Goal: Information Seeking & Learning: Learn about a topic

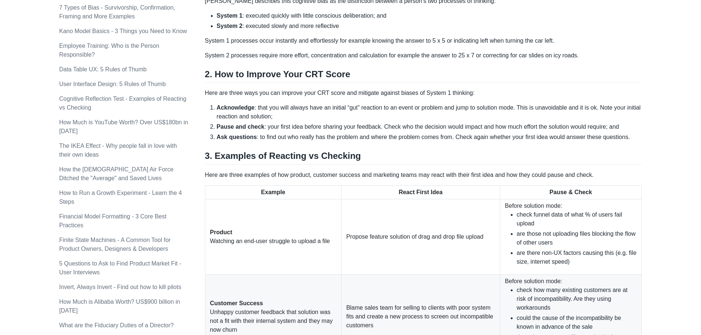
scroll to position [320, 0]
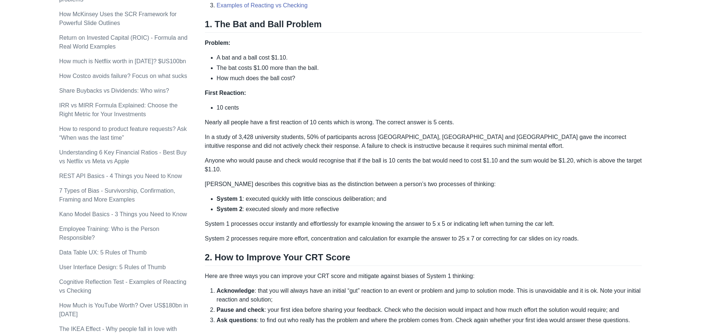
drag, startPoint x: 218, startPoint y: 0, endPoint x: 544, endPoint y: 60, distance: 330.8
click at [544, 64] on li "The bat costs $1.00 more than the ball." at bounding box center [430, 68] width 426 height 9
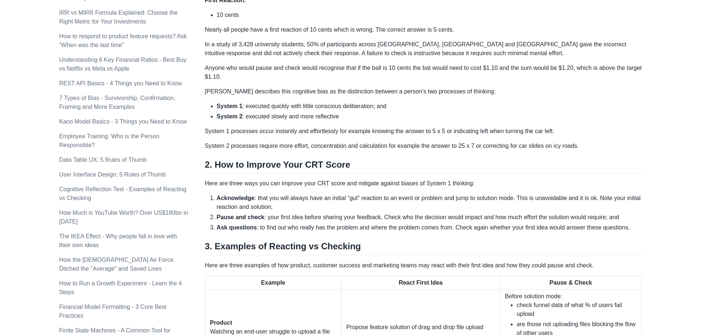
scroll to position [442, 0]
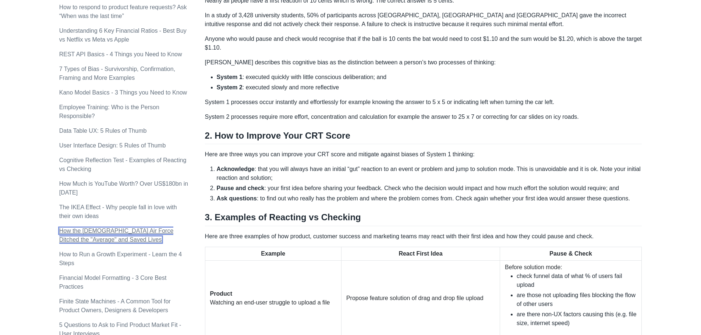
click at [123, 228] on link "How the [DEMOGRAPHIC_DATA] Air Force Ditched the "Average" and Saved Lives" at bounding box center [116, 235] width 114 height 15
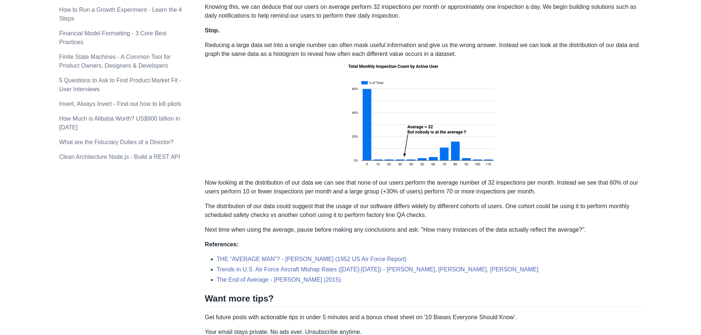
scroll to position [699, 0]
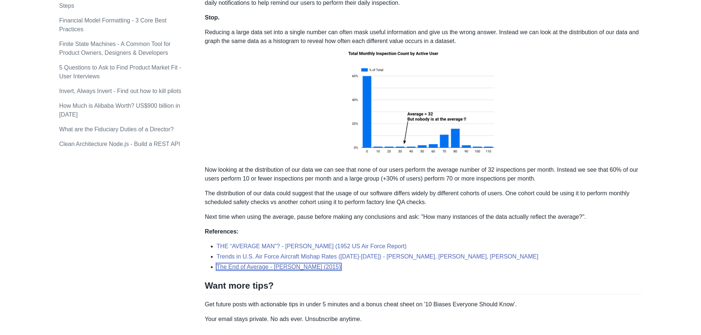
click at [244, 264] on link "The End of Average - [PERSON_NAME] (2015)" at bounding box center [279, 267] width 124 height 6
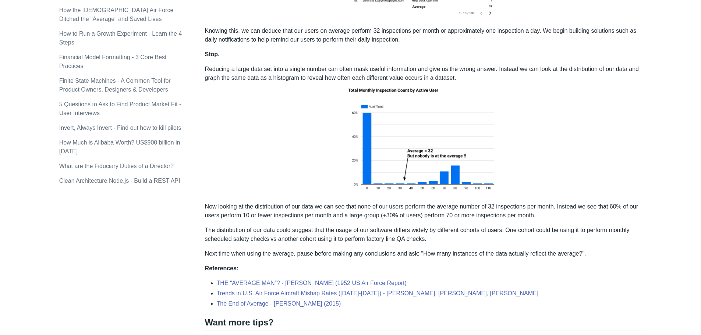
scroll to position [626, 0]
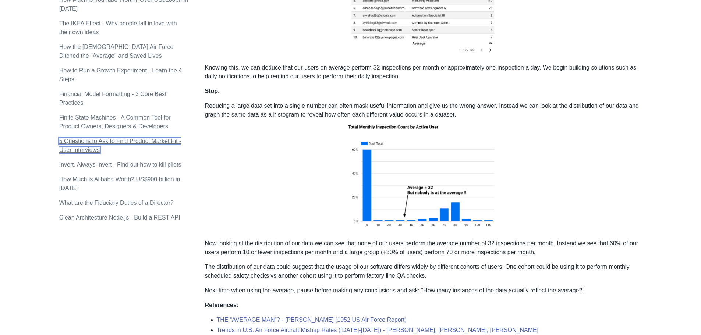
click at [114, 138] on link "5 Questions to Ask to Find Product Market Fit - User Interviews" at bounding box center [120, 145] width 122 height 15
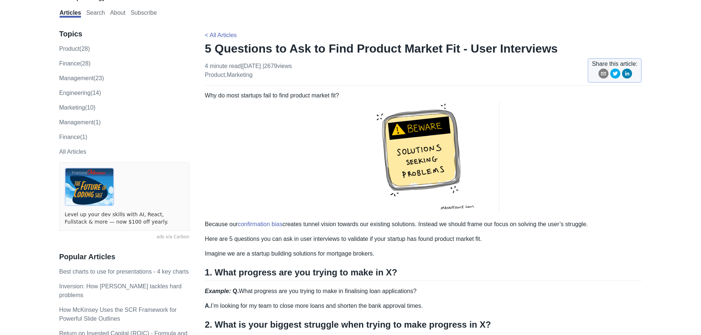
scroll to position [37, 0]
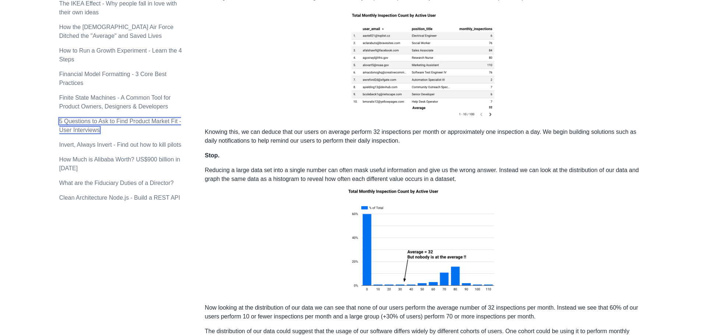
scroll to position [626, 0]
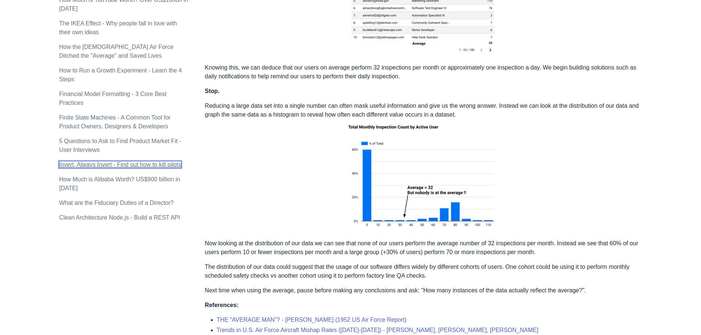
click at [99, 162] on link "Invert, Always Invert - Find out how to kill pilots" at bounding box center [120, 165] width 122 height 6
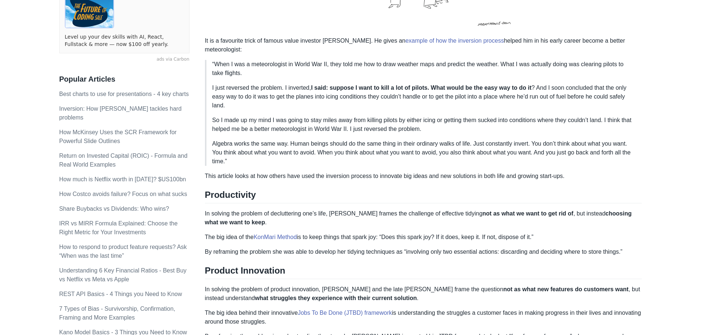
scroll to position [215, 0]
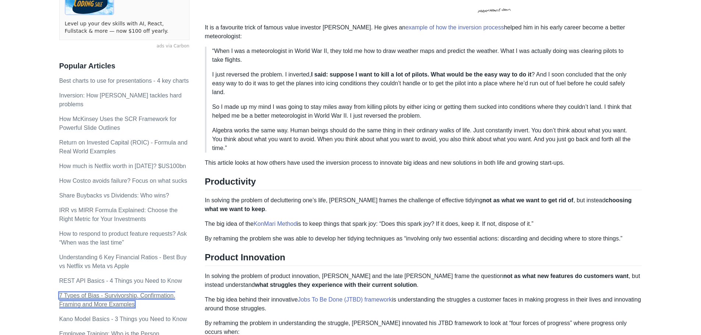
click at [117, 293] on link "7 Types of Bias - Survivorship, Confirmation, Framing and More Examples" at bounding box center [117, 300] width 116 height 15
